Goal: Task Accomplishment & Management: Use online tool/utility

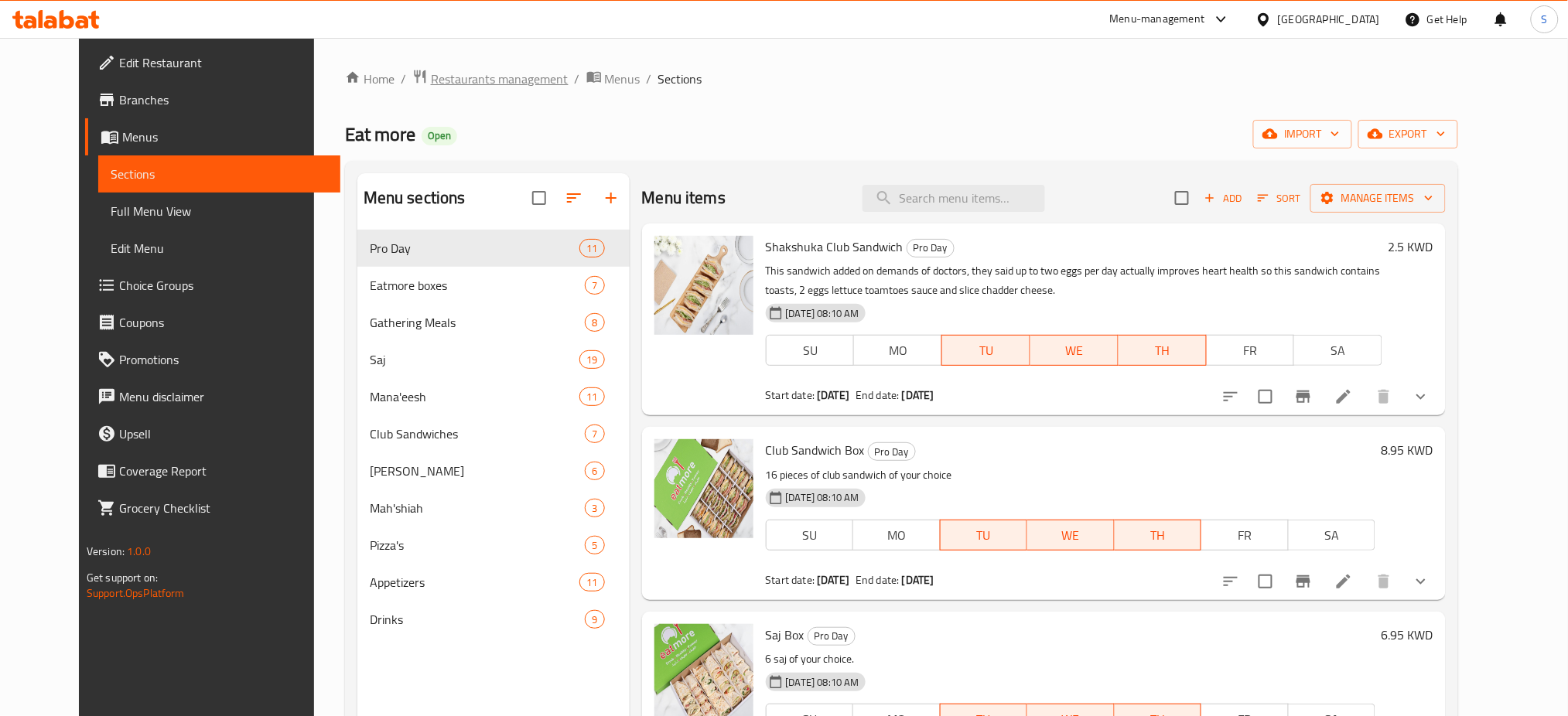
click at [458, 80] on span "Restaurants management" at bounding box center [499, 78] width 138 height 19
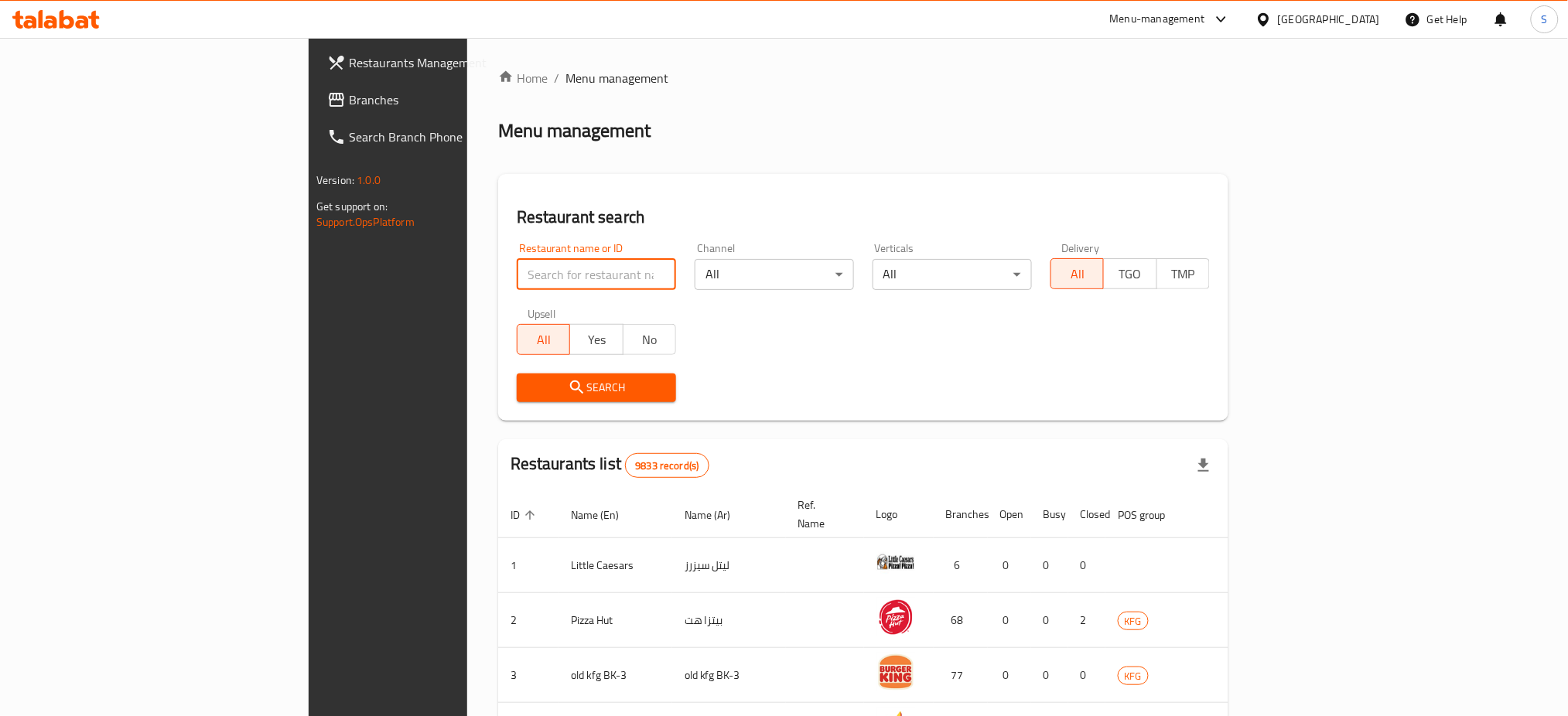
click at [517, 285] on input "search" at bounding box center [596, 274] width 160 height 31
type input "moosh"
click button "Search" at bounding box center [596, 388] width 160 height 29
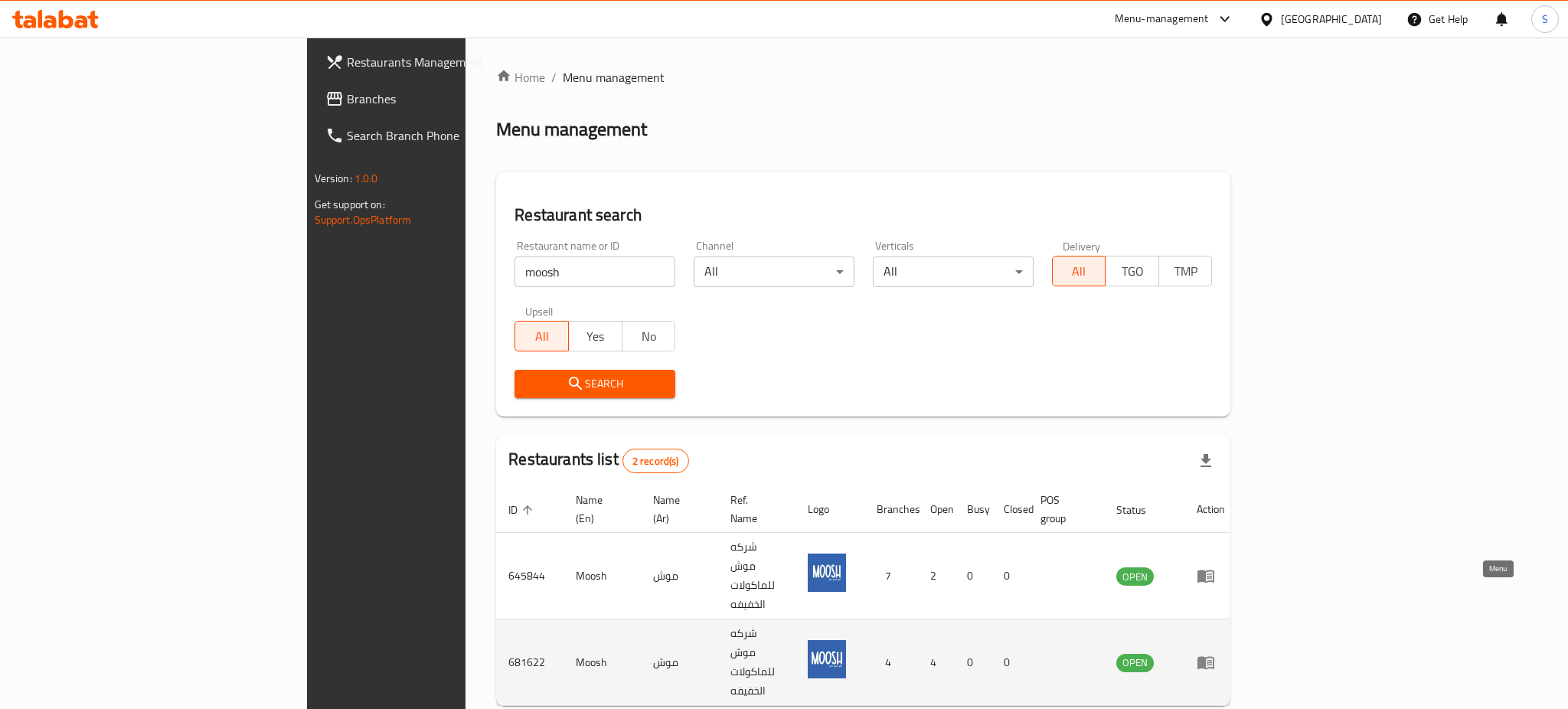
click at [1225, 653] on link "enhanced table" at bounding box center [1211, 662] width 28 height 19
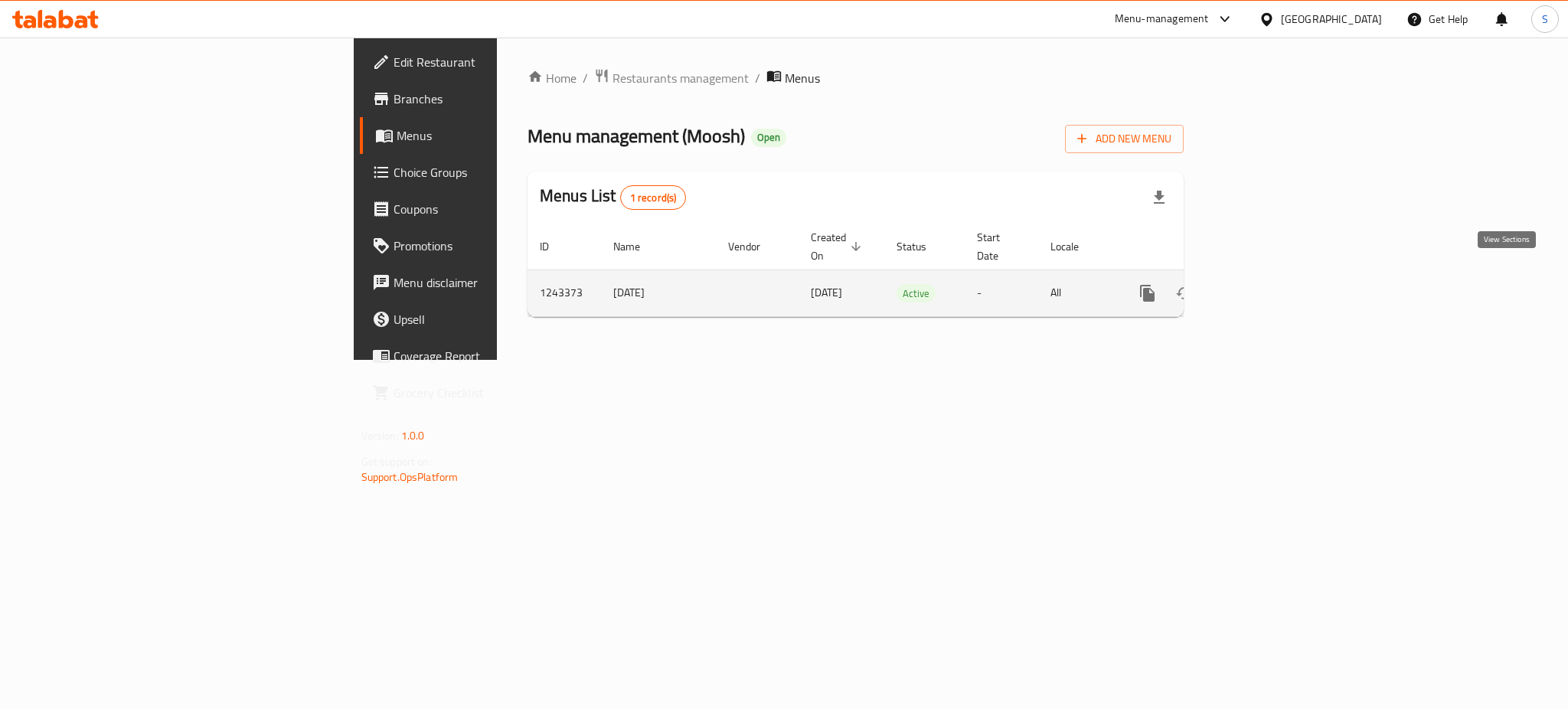
click at [1265, 287] on icon "enhanced table" at bounding box center [1258, 294] width 14 height 14
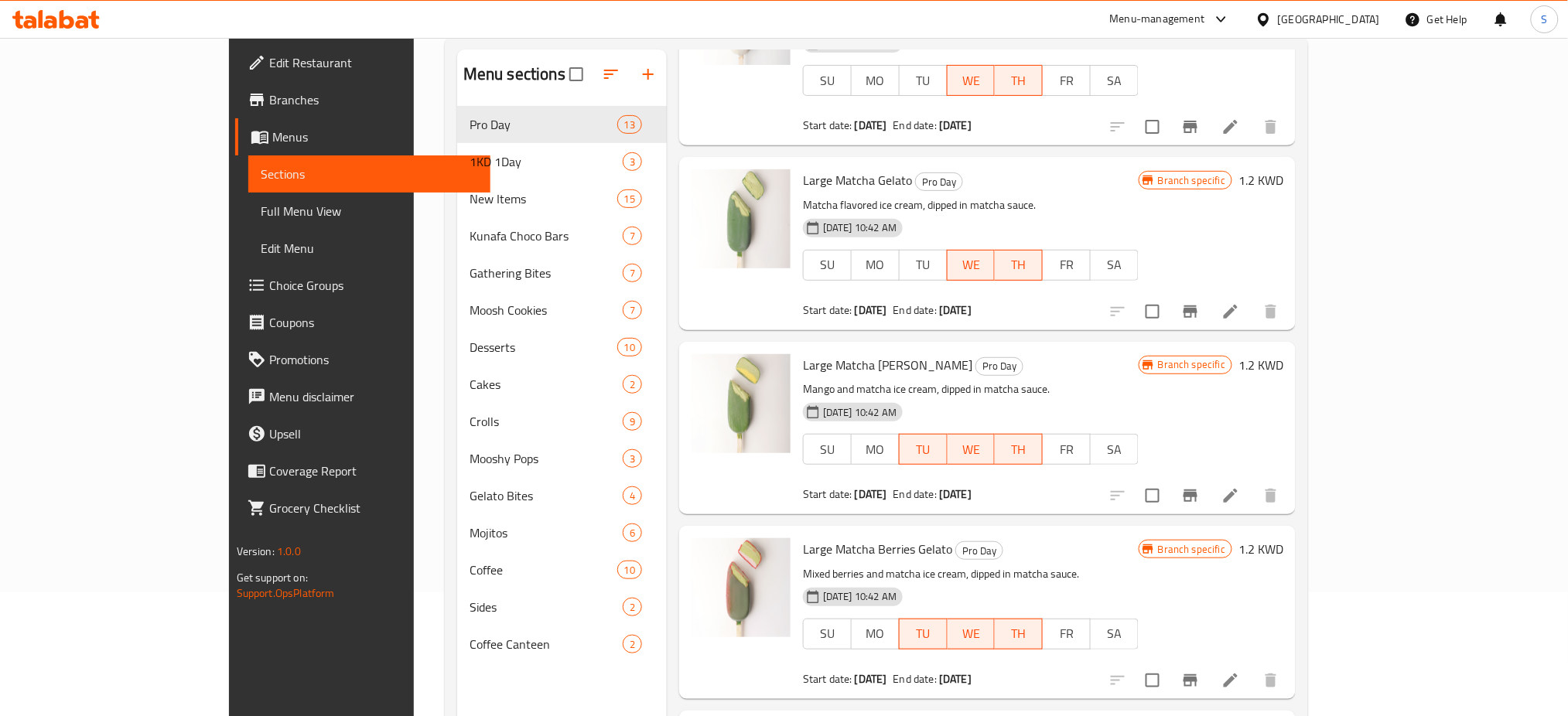
scroll to position [216, 0]
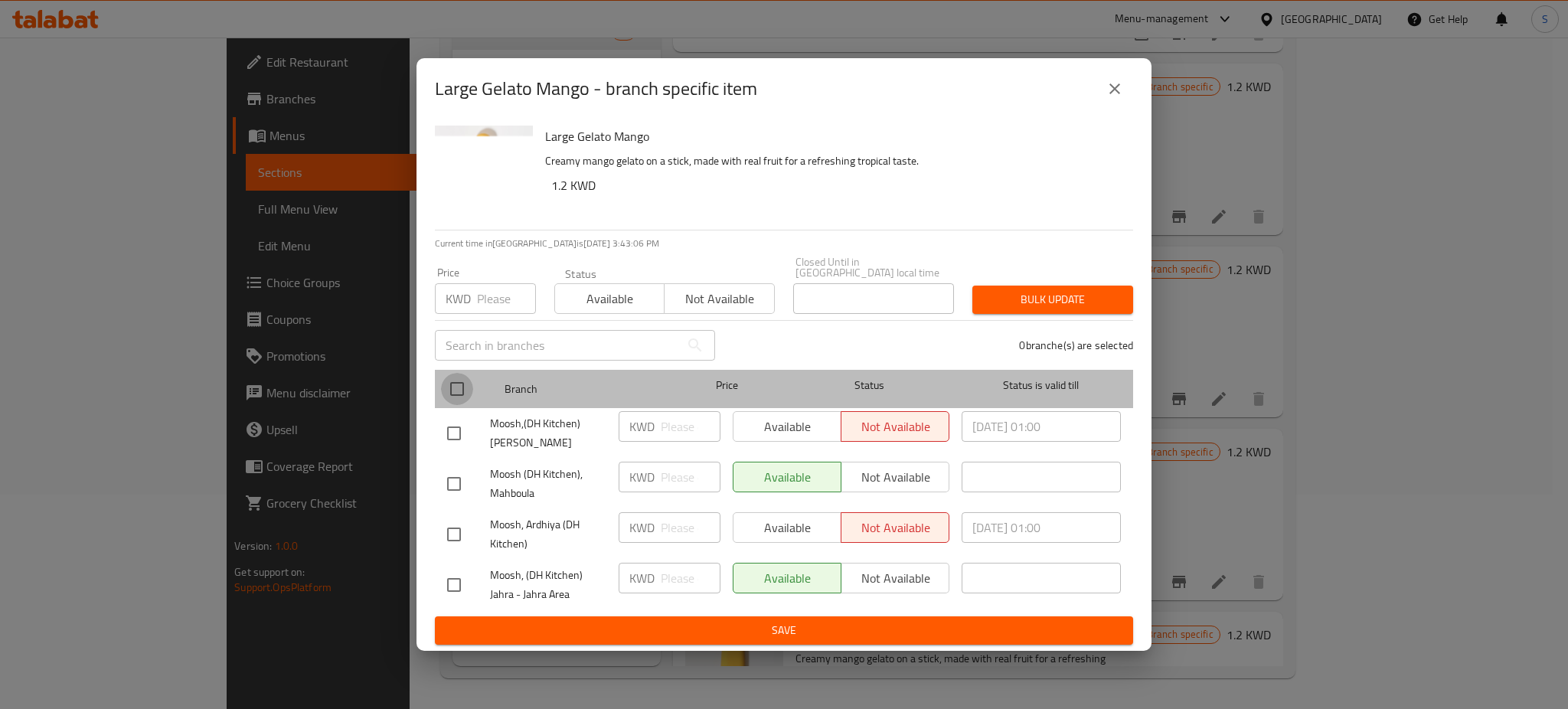
click at [458, 383] on input "checkbox" at bounding box center [457, 389] width 32 height 32
checkbox input "true"
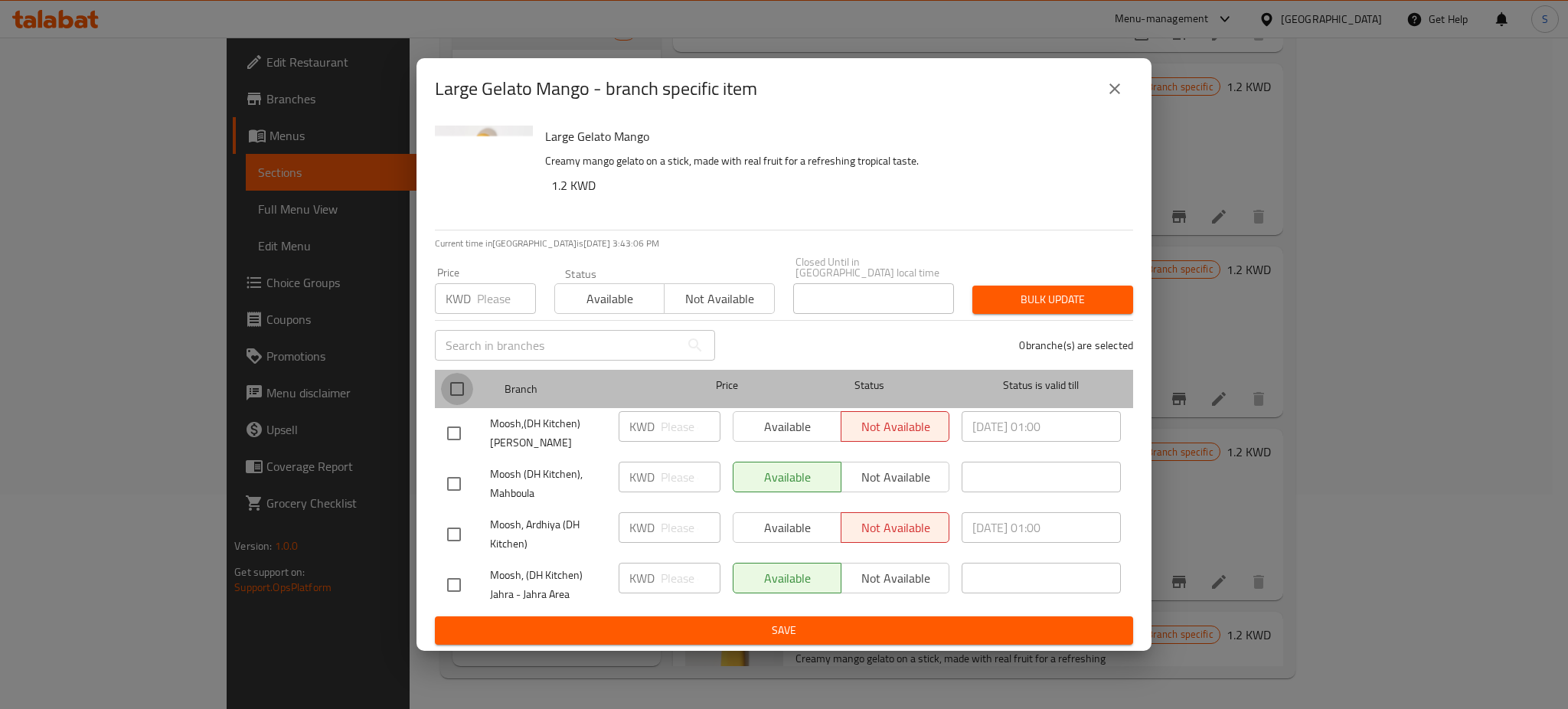
checkbox input "true"
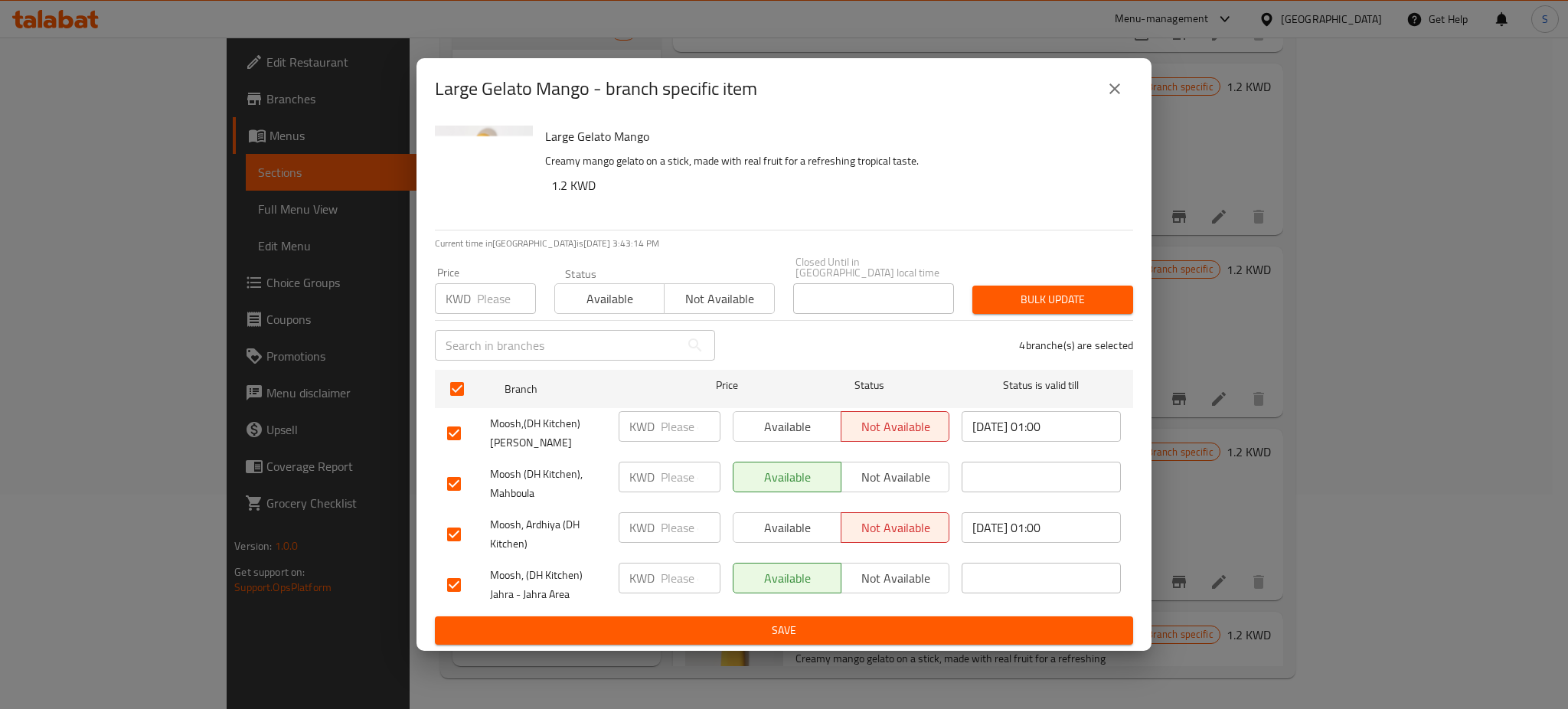
click at [613, 300] on span "Available" at bounding box center [610, 299] width 97 height 23
click at [1055, 291] on span "Bulk update" at bounding box center [1053, 300] width 136 height 19
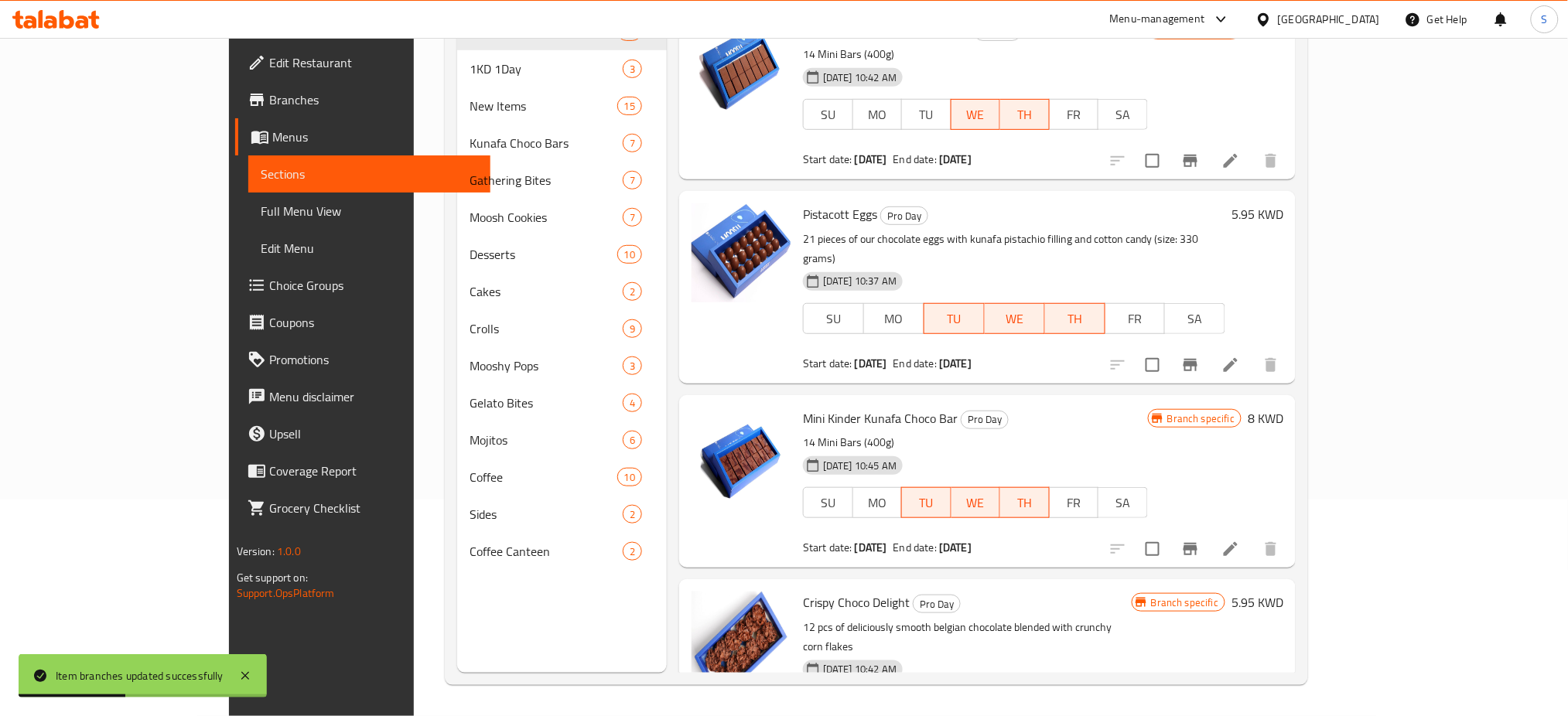
scroll to position [0, 0]
